Goal: Task Accomplishment & Management: Use online tool/utility

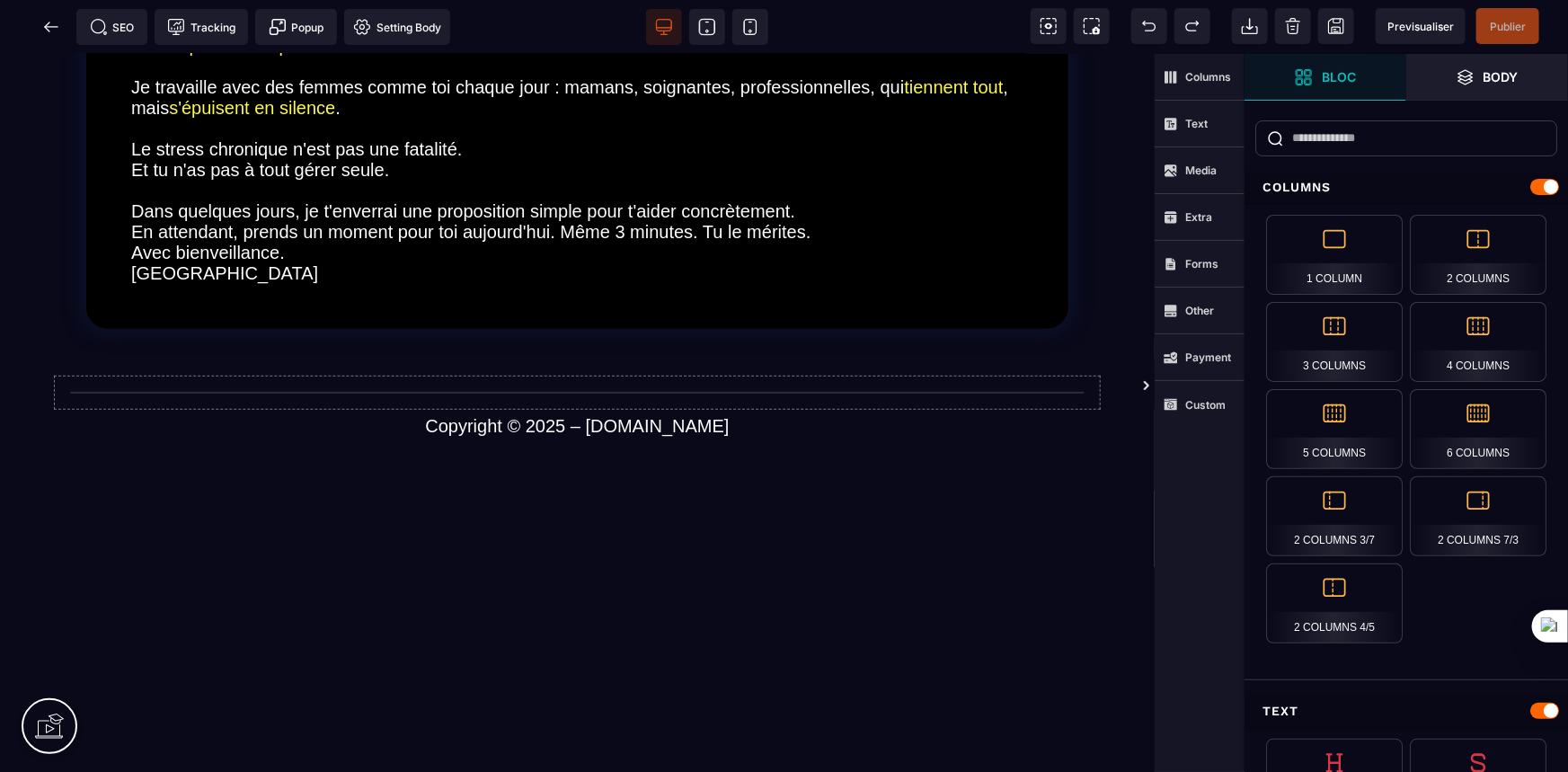
scroll to position [409, 0]
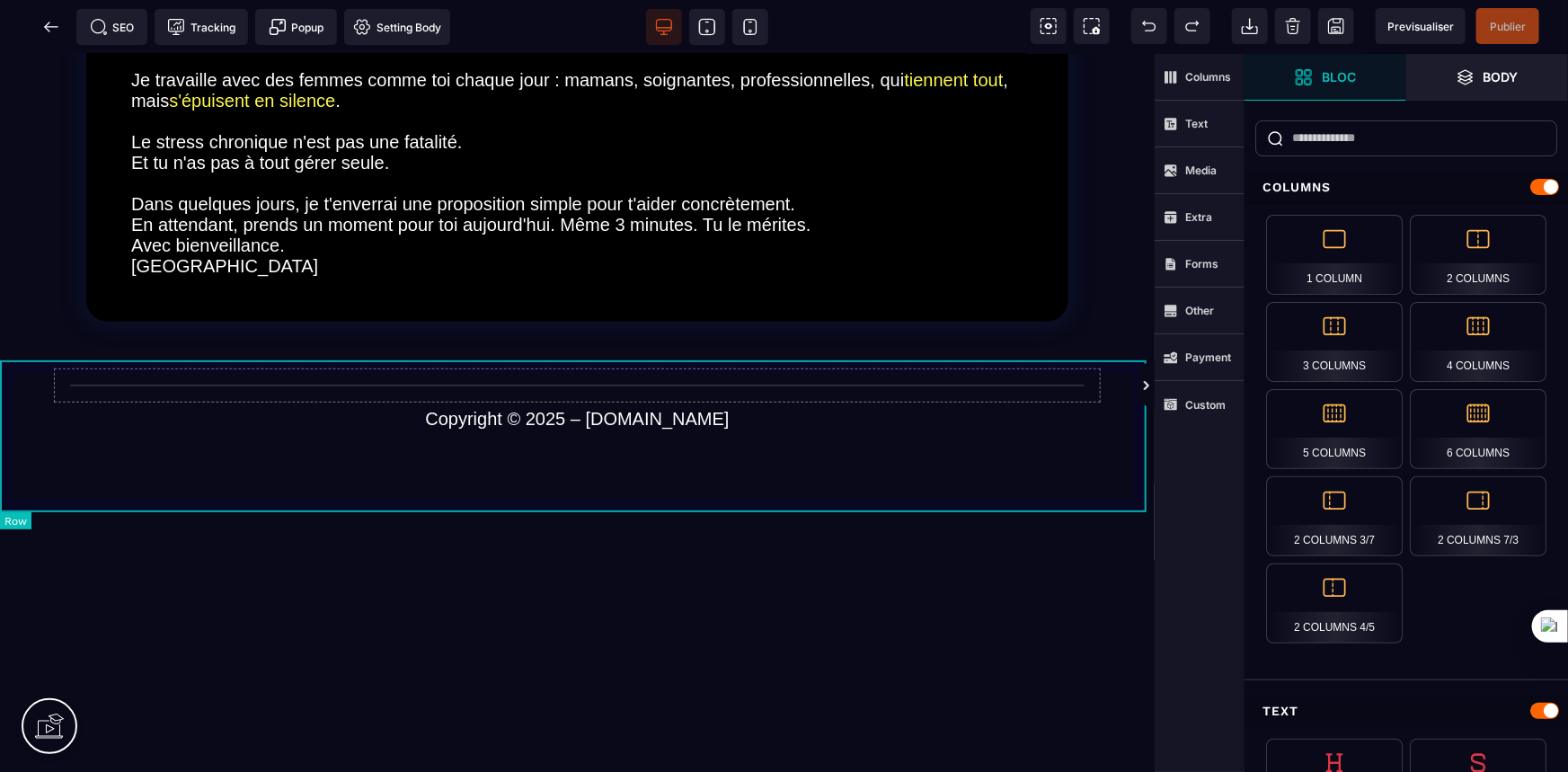
click at [573, 368] on div "Copyright © 2025 – [DOMAIN_NAME]" at bounding box center [577, 409] width 1155 height 148
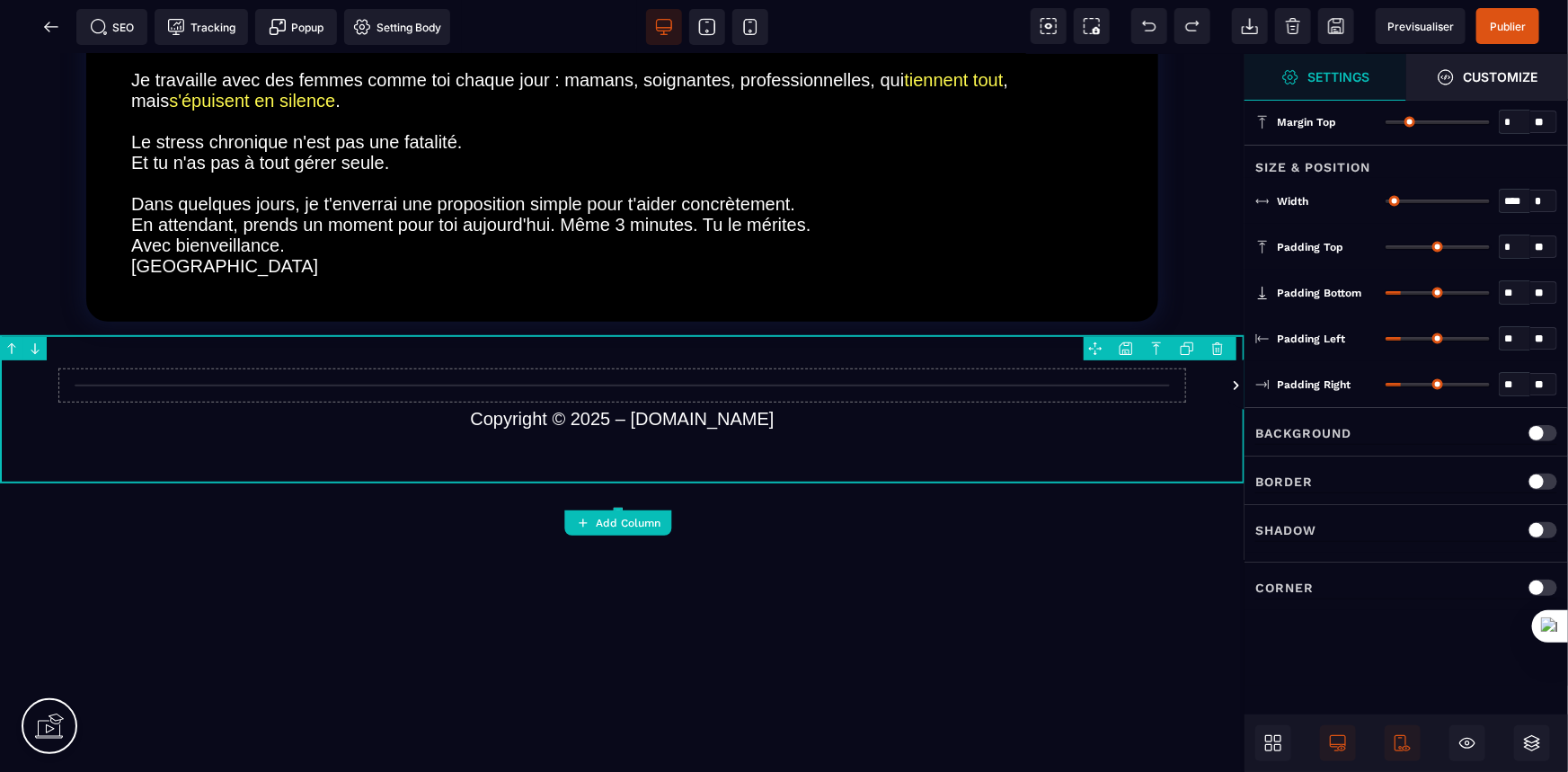
click at [574, 583] on div "Bonjour, Merci d'avoir téléchargé le guide ! J'espère qu'il t'a déjà donné quel…" at bounding box center [622, 375] width 1244 height 1461
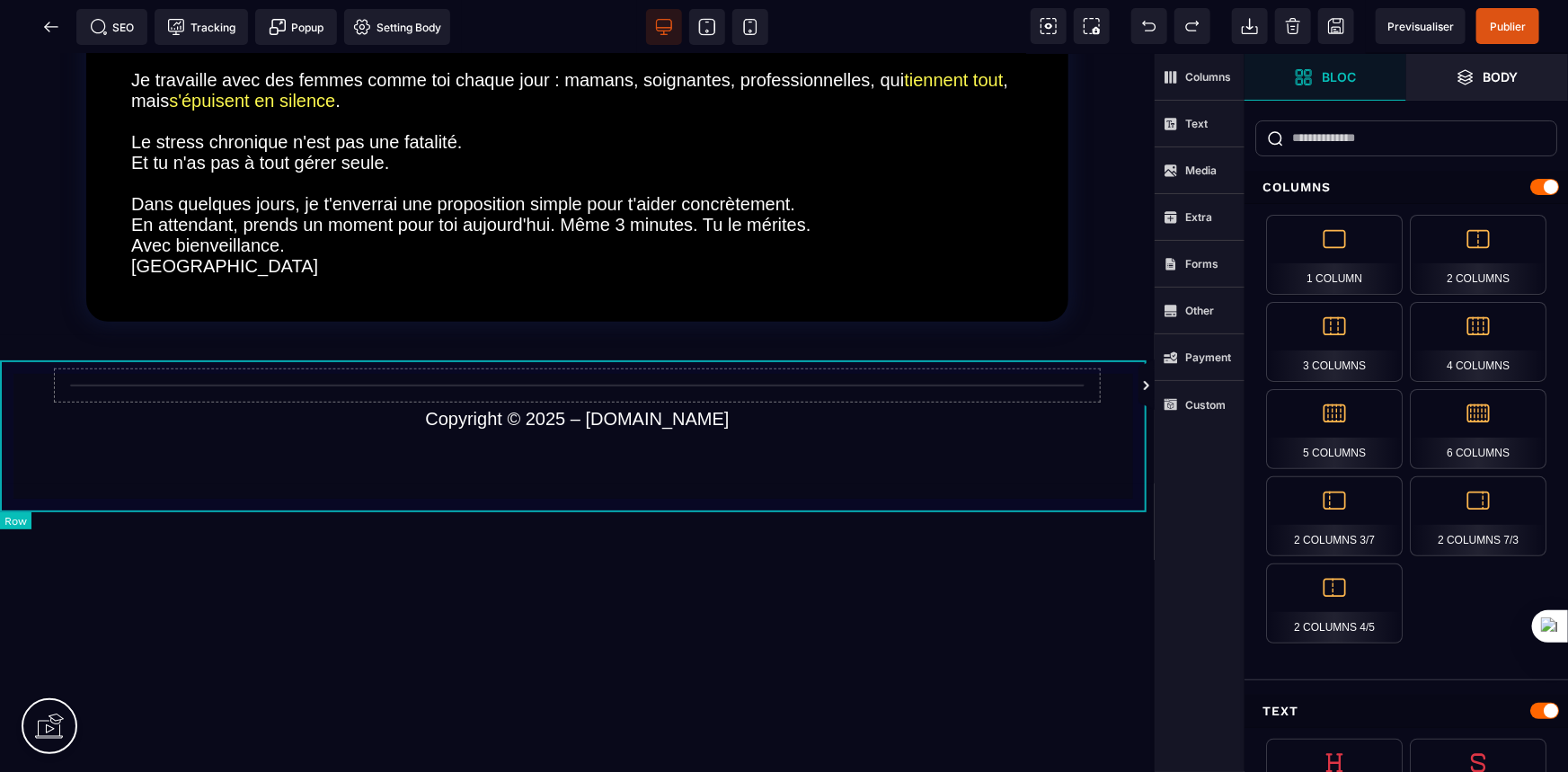
click at [322, 370] on div "Copyright © 2025 – [DOMAIN_NAME]" at bounding box center [577, 409] width 1155 height 148
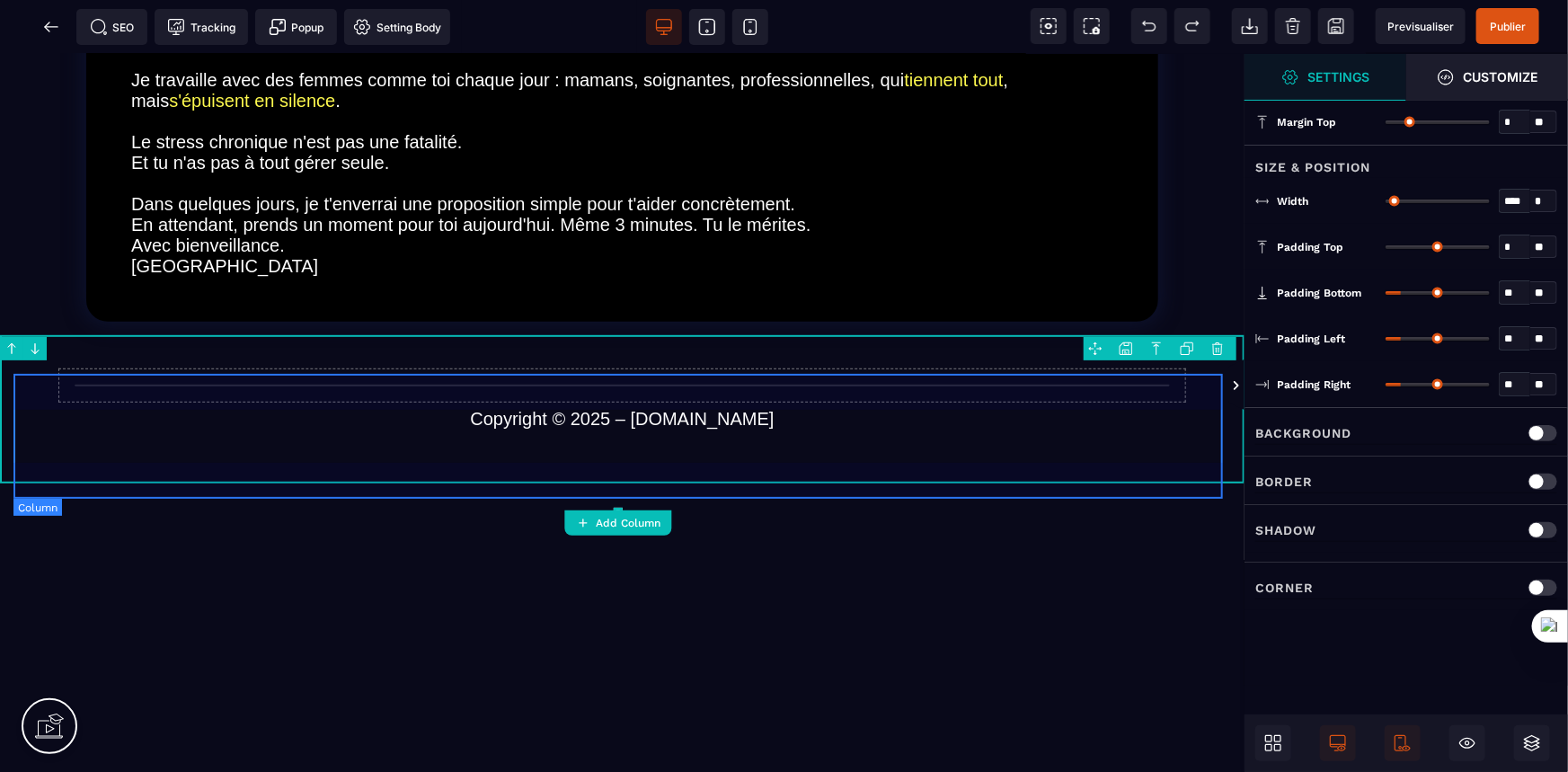
click at [323, 375] on div "Copyright © 2025 – [DOMAIN_NAME]" at bounding box center [622, 409] width 1218 height 122
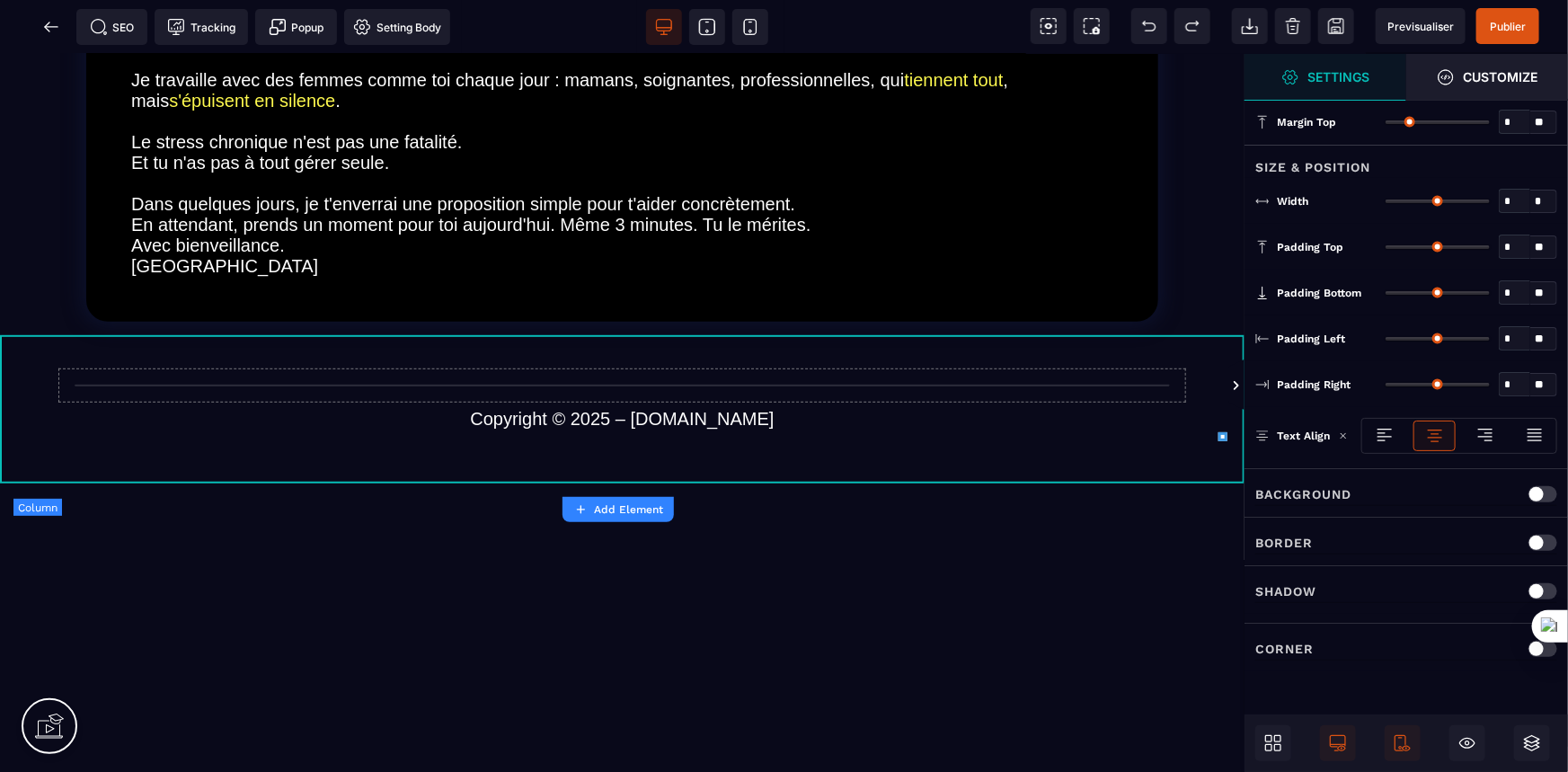
type input "*"
type input "***"
type input "*"
type input "**"
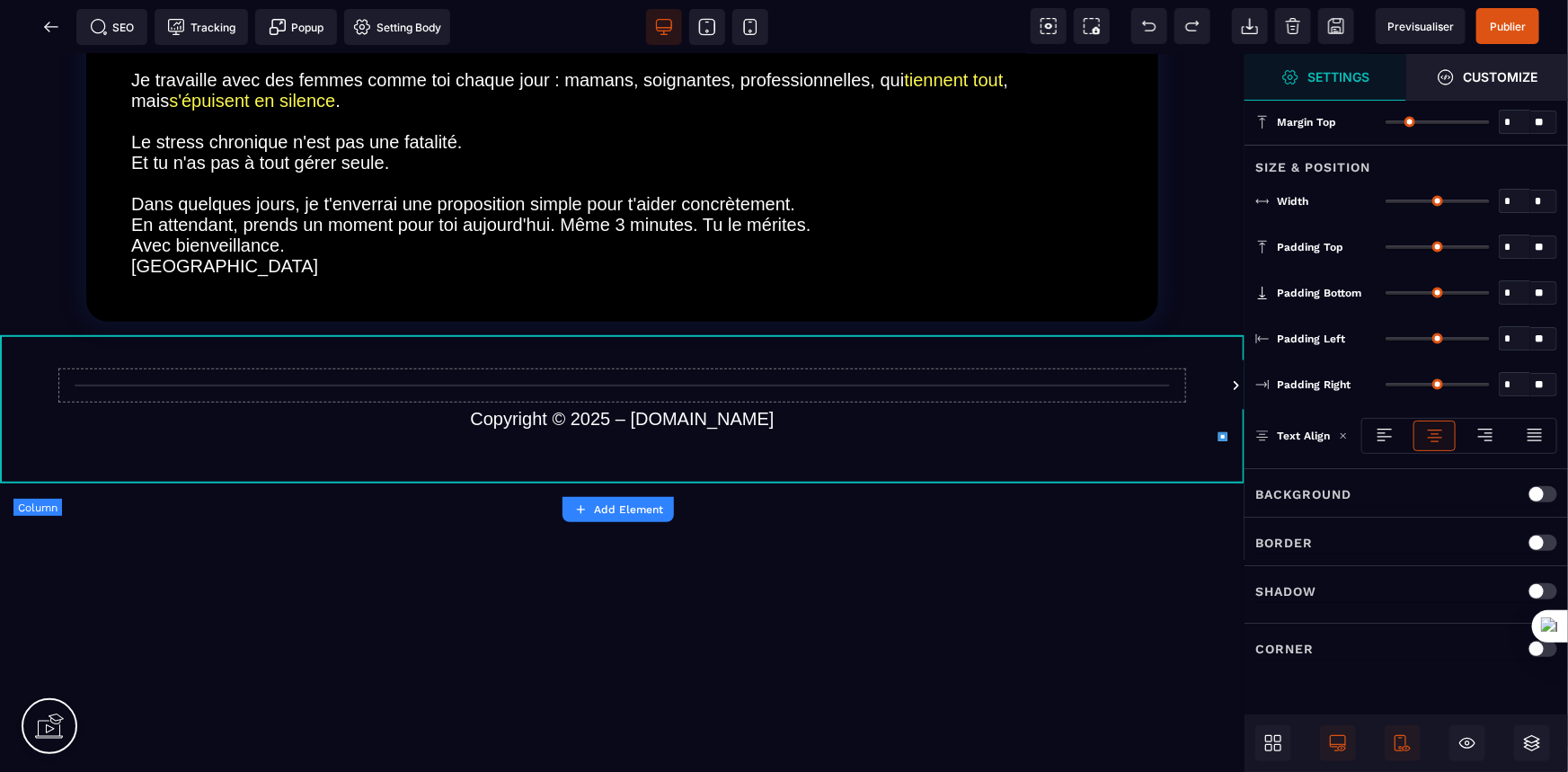
type input "**"
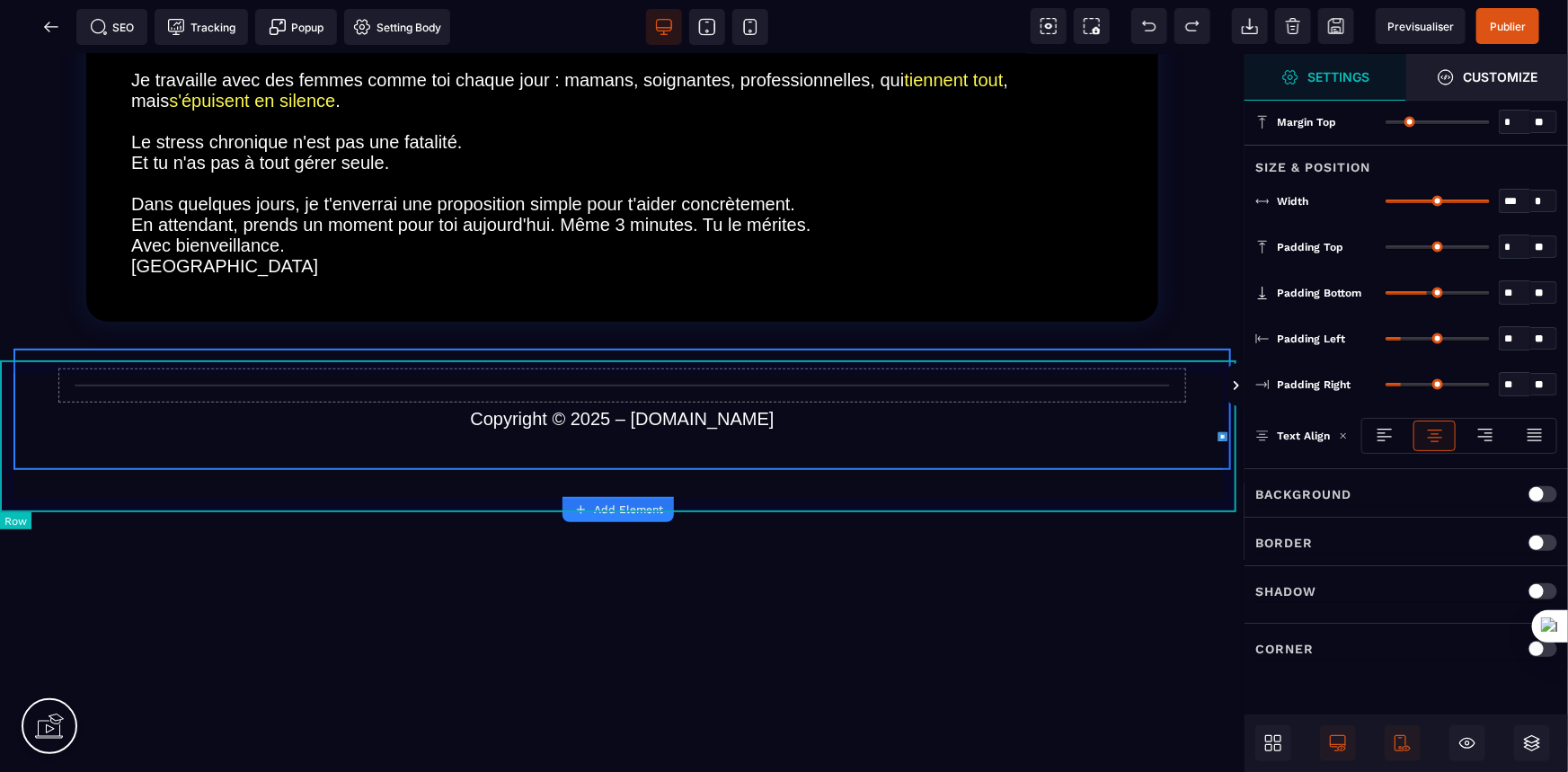
click at [364, 362] on div "Copyright © 2025 – [DOMAIN_NAME]" at bounding box center [622, 409] width 1244 height 148
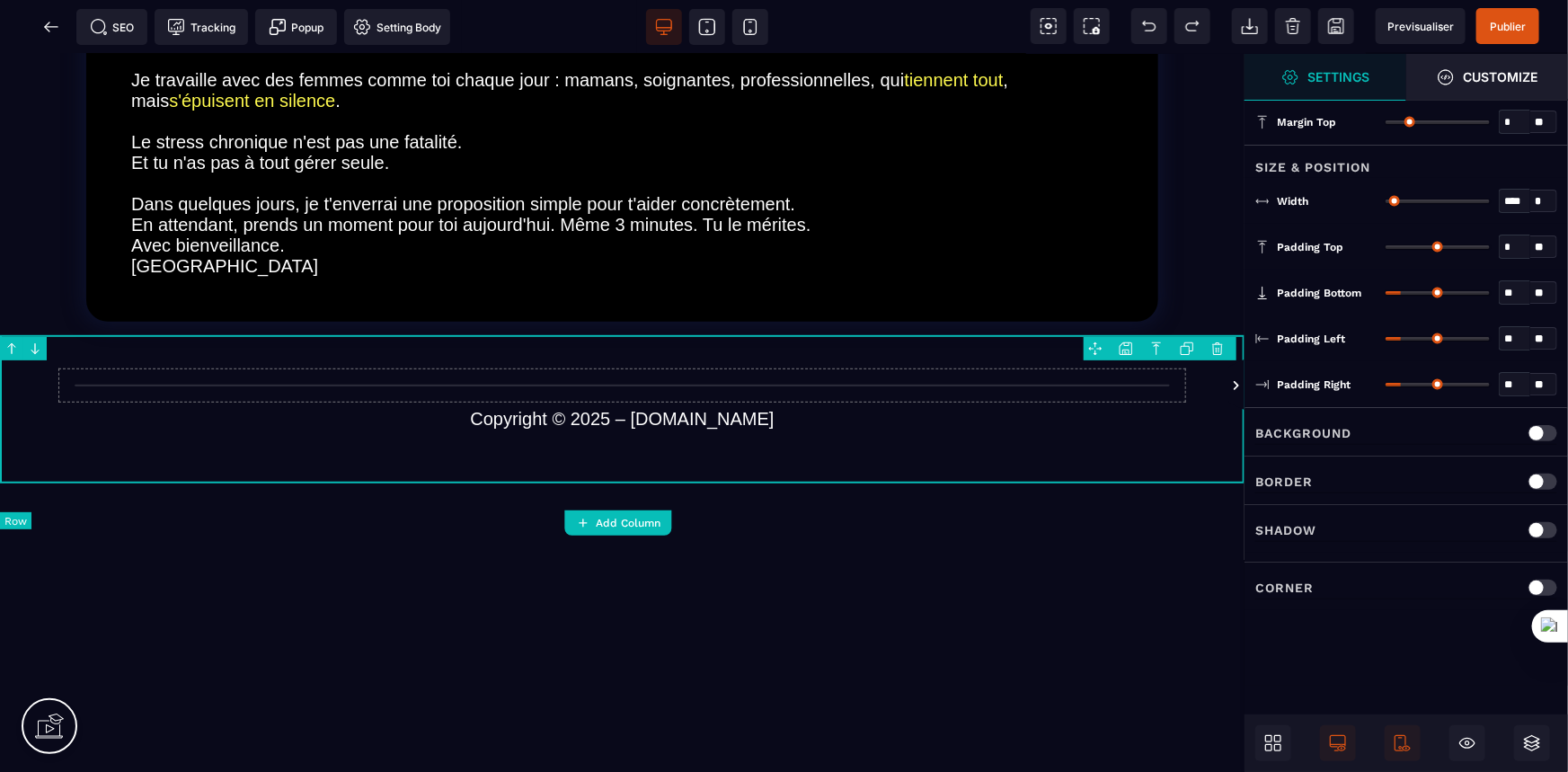
click at [360, 360] on div "Copyright © 2025 – [DOMAIN_NAME]" at bounding box center [622, 409] width 1244 height 148
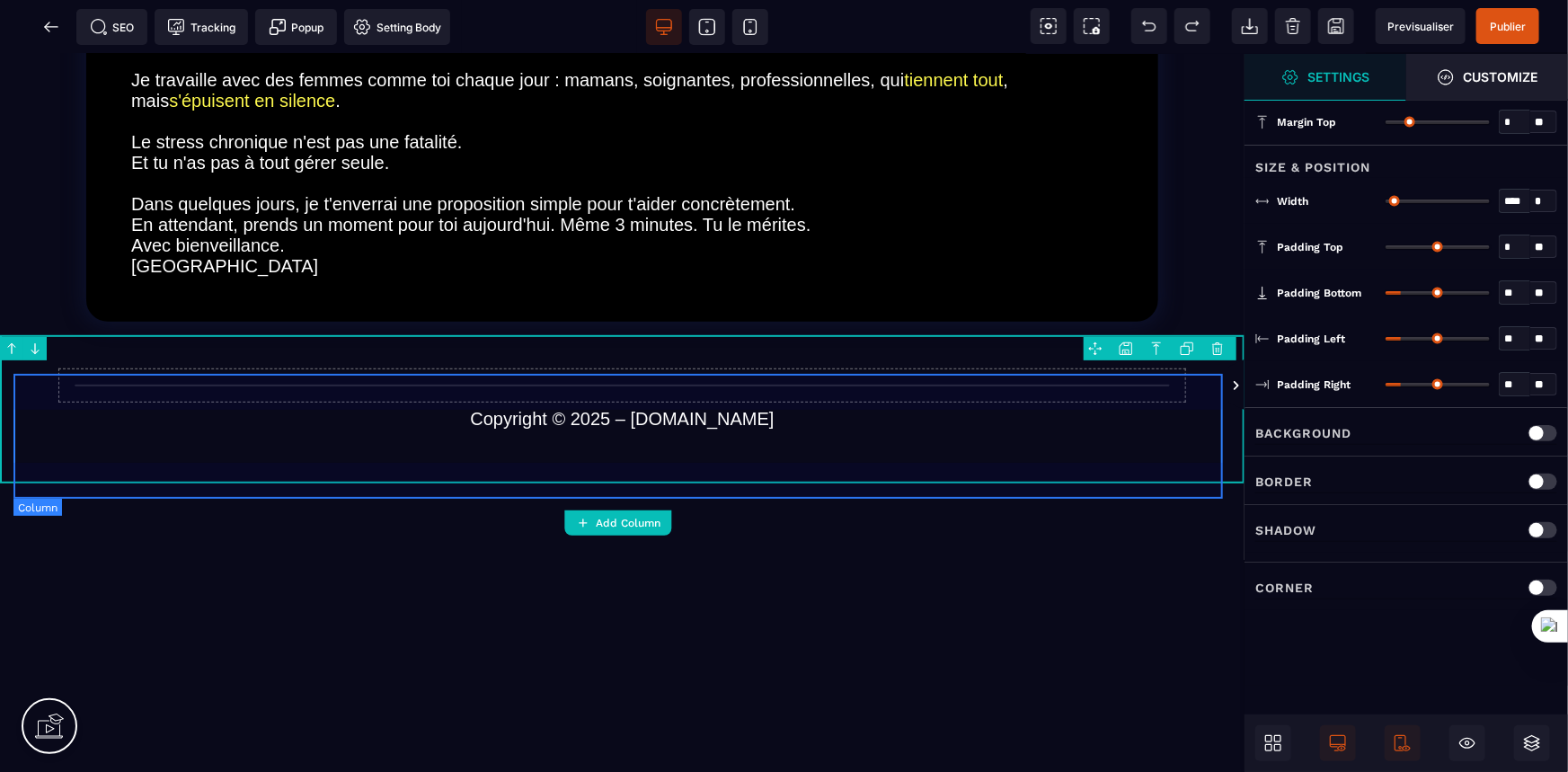
click at [367, 376] on div "Copyright © 2025 – [DOMAIN_NAME]" at bounding box center [622, 409] width 1218 height 122
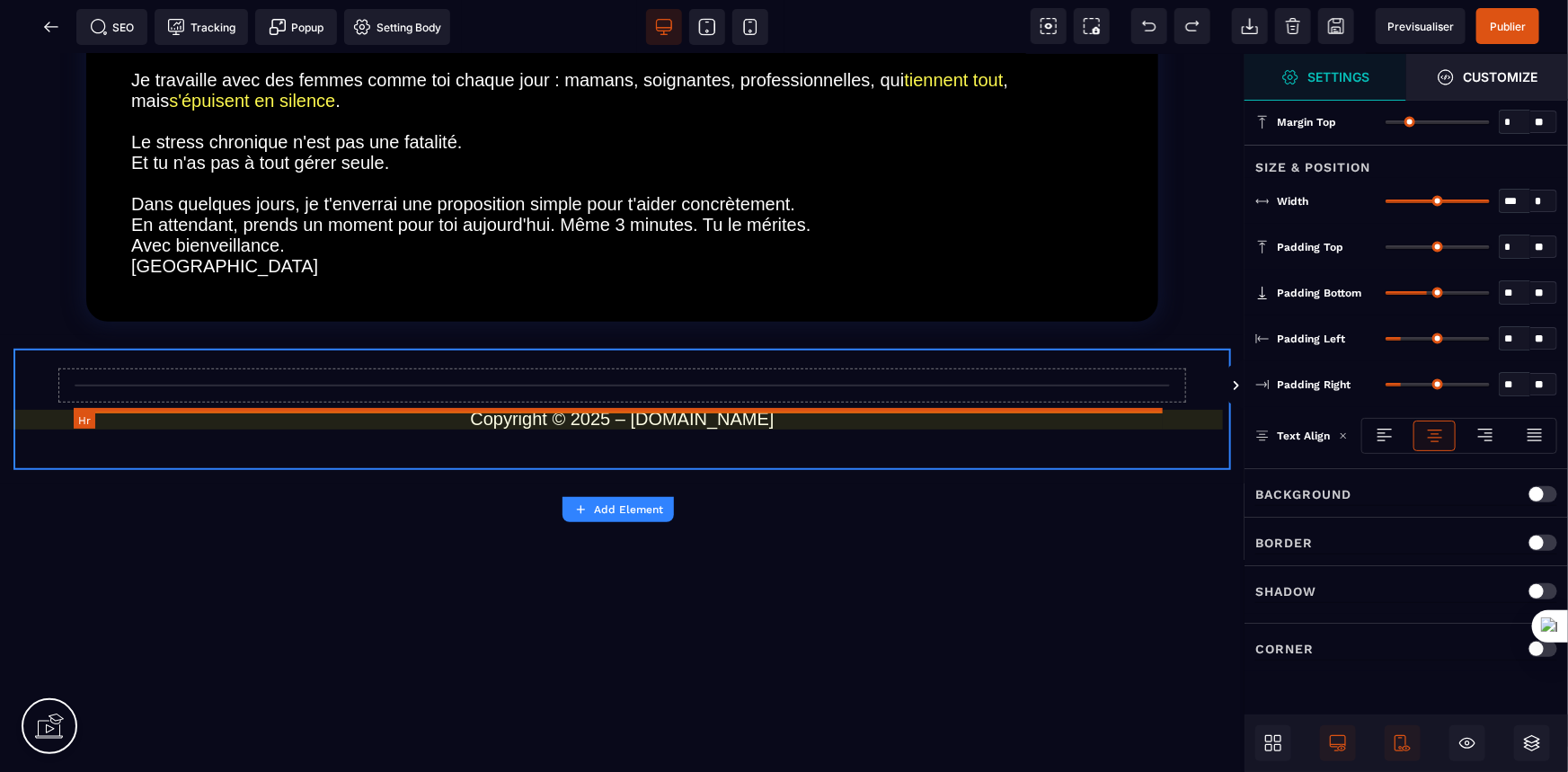
click at [371, 386] on hr at bounding box center [622, 385] width 1096 height 2
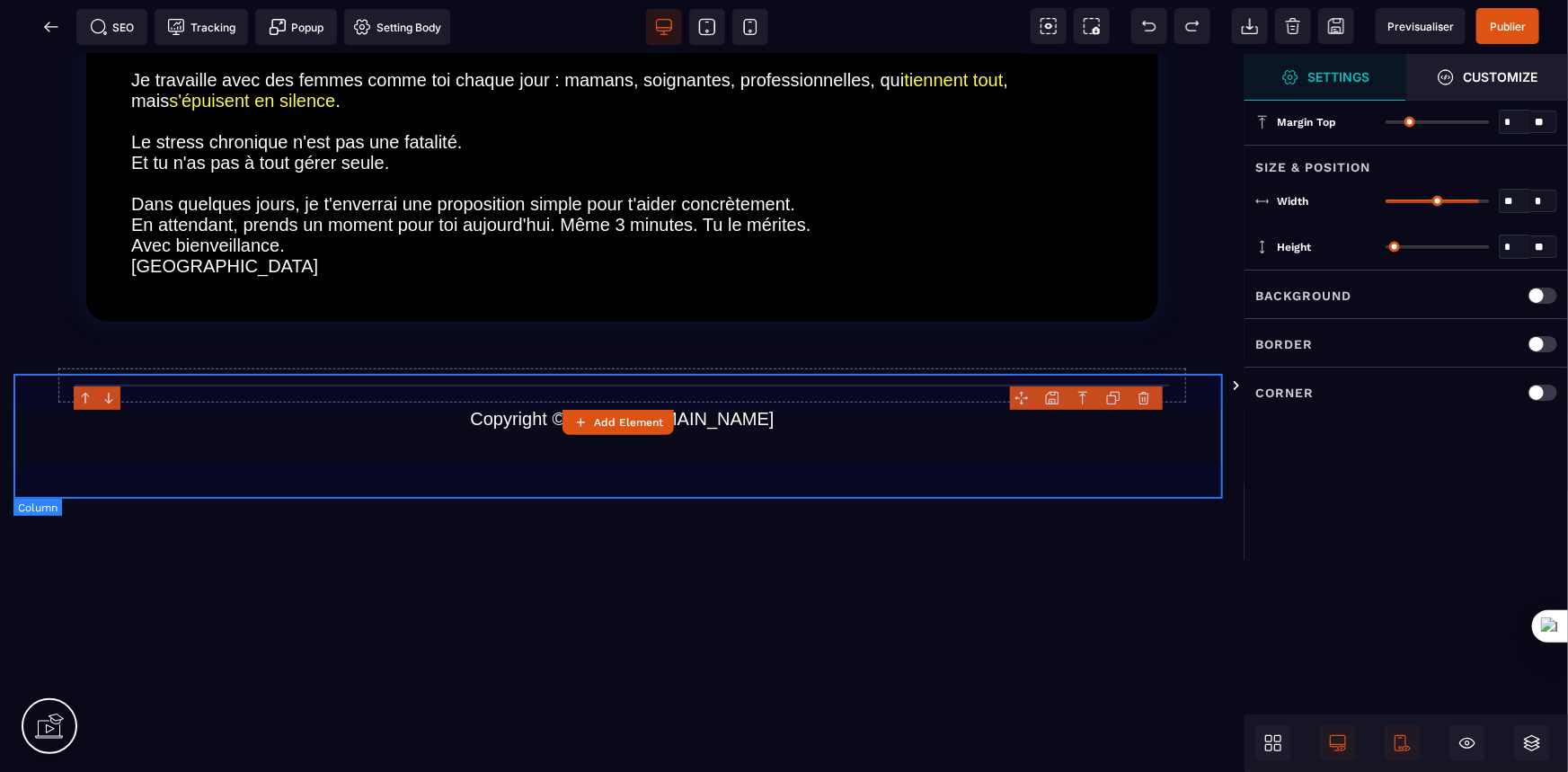
click at [372, 378] on div "Copyright © 2025 – [DOMAIN_NAME]" at bounding box center [622, 409] width 1218 height 122
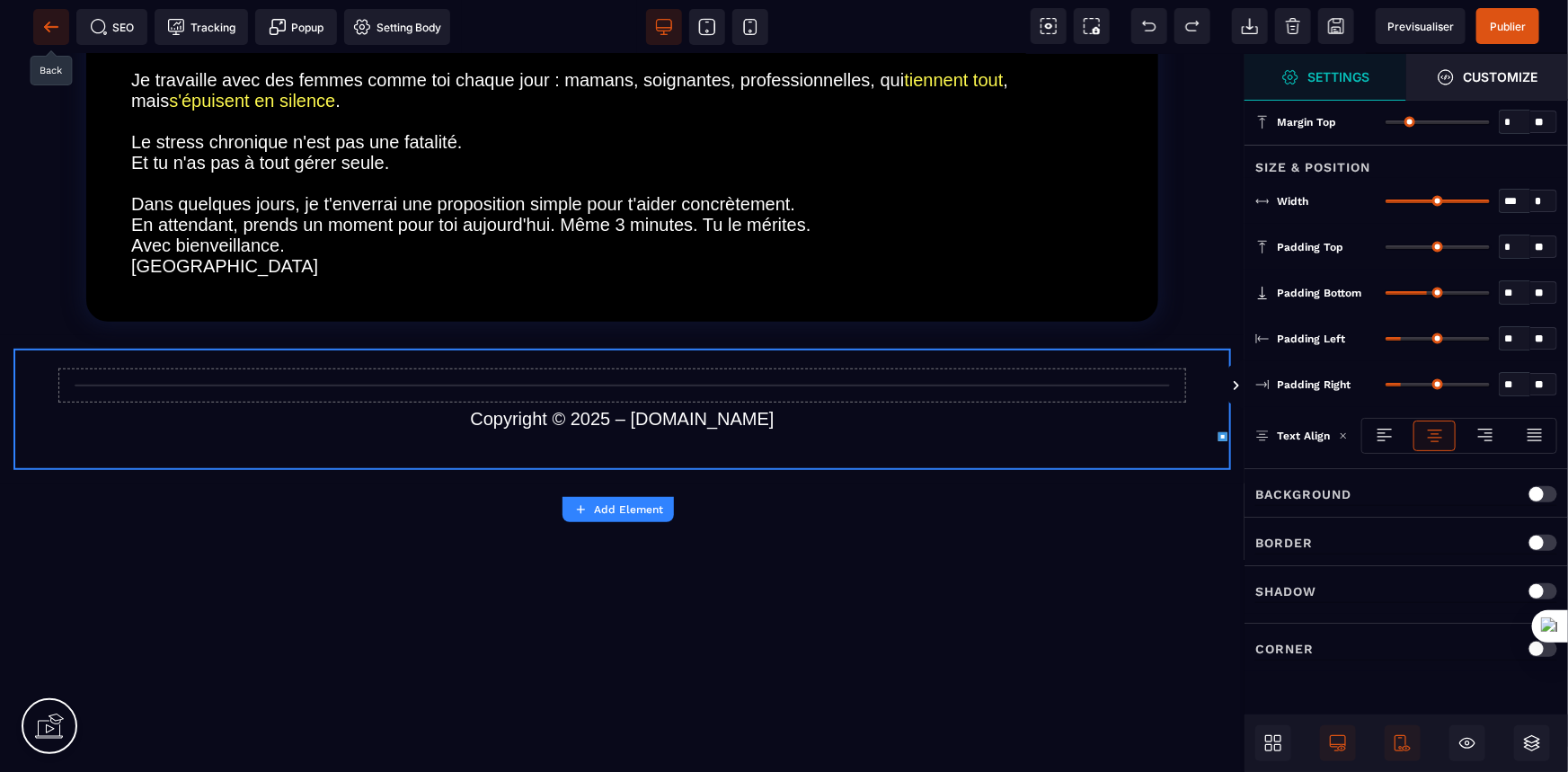
click at [46, 32] on icon at bounding box center [51, 26] width 18 height 18
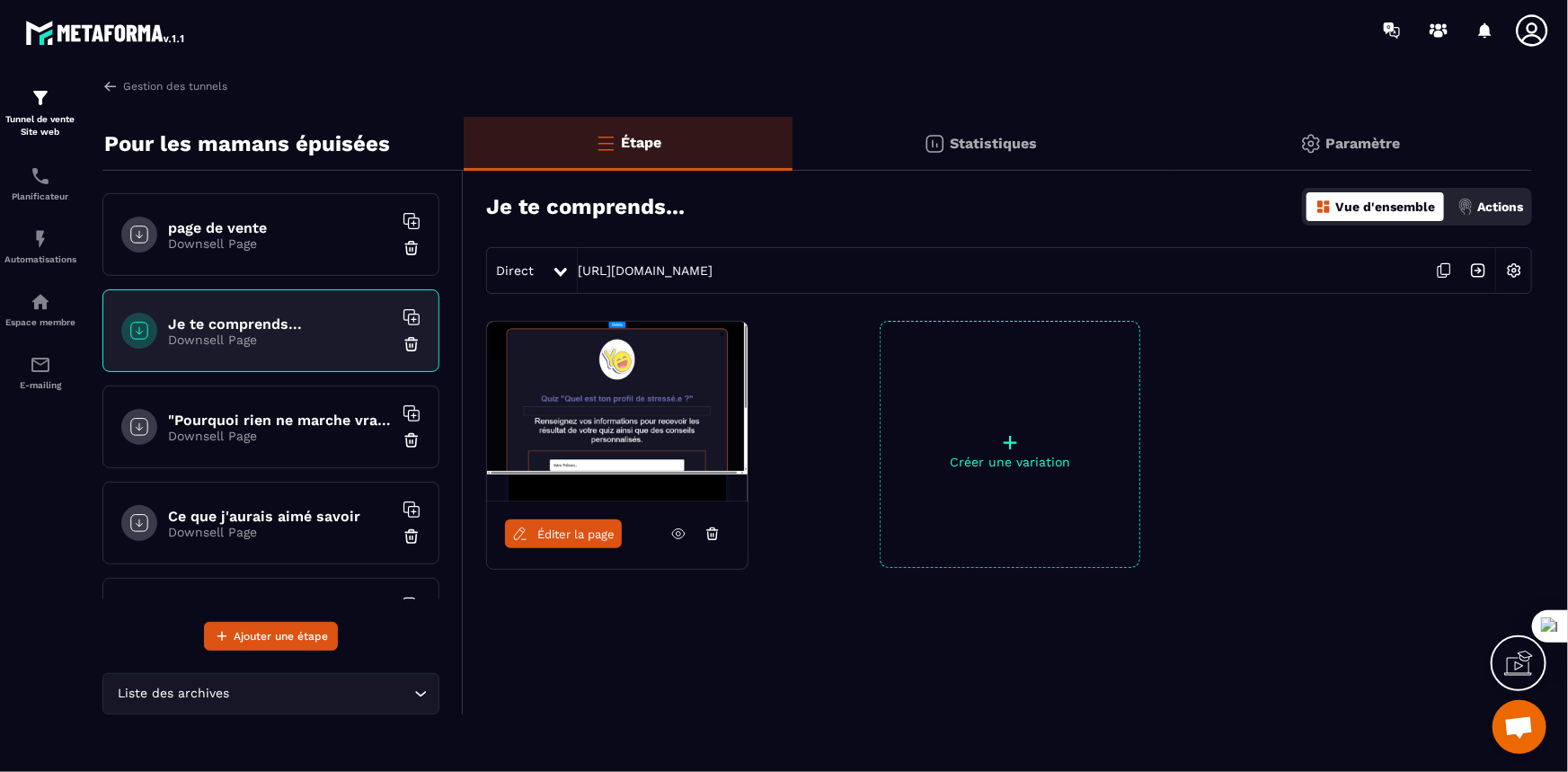
click at [230, 505] on div "Ce que j'aurais aimé savoir Downsell Page" at bounding box center [271, 524] width 337 height 83
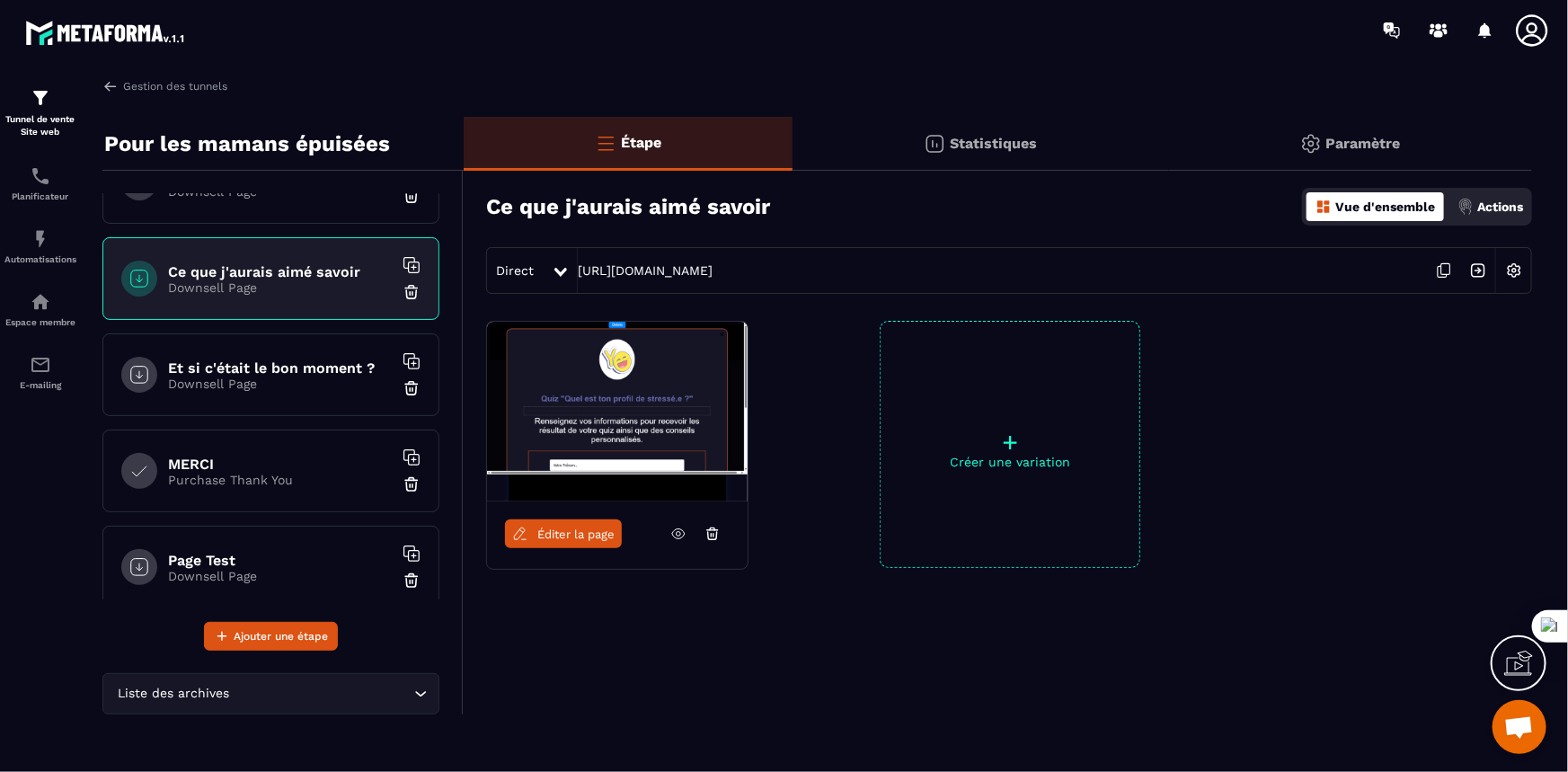
click at [253, 462] on h6 "MERCI" at bounding box center [280, 464] width 225 height 18
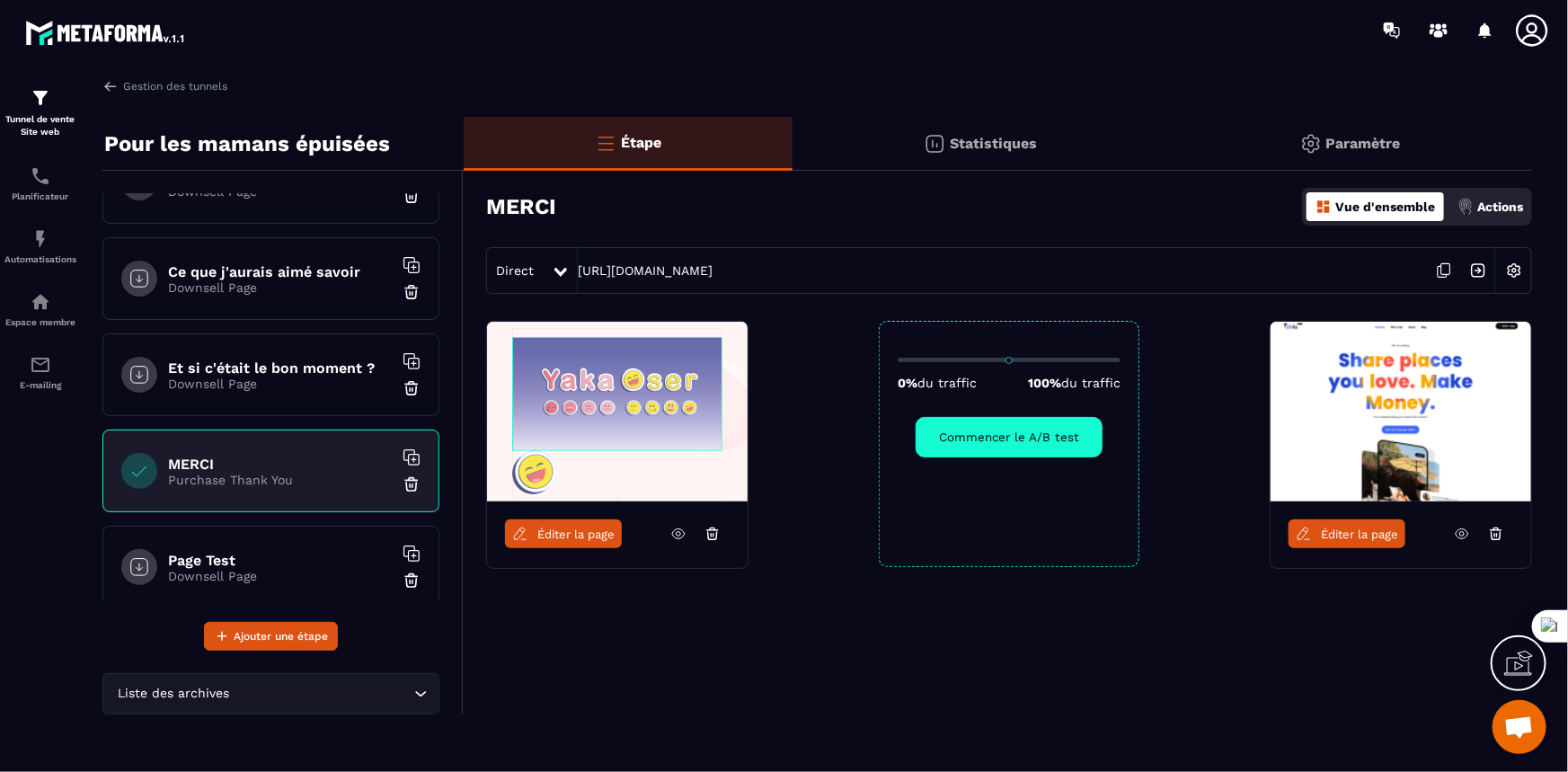
click at [571, 540] on span "Éditer la page" at bounding box center [576, 534] width 77 height 14
